Goal: Information Seeking & Learning: Find specific fact

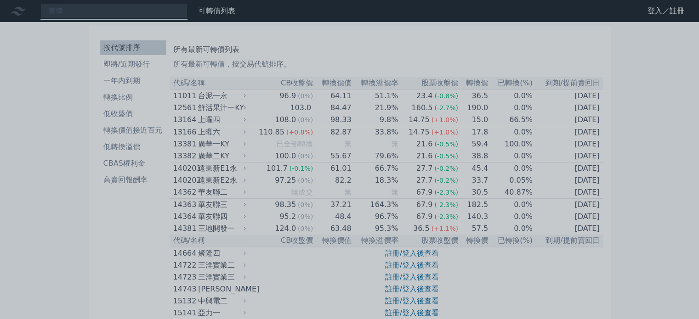
click at [50, 60] on div at bounding box center [349, 159] width 699 height 319
click at [71, 12] on div "美律" at bounding box center [113, 11] width 147 height 16
type input "美"
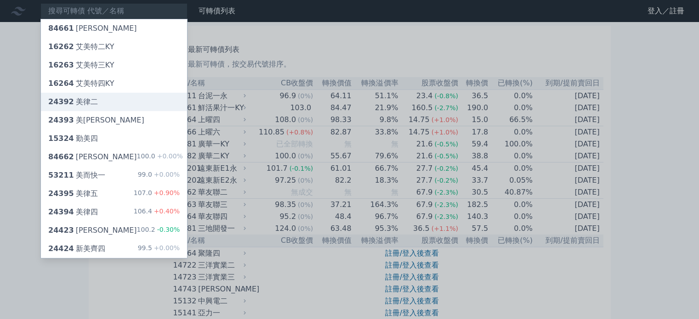
click at [99, 104] on div "24392 美[PERSON_NAME]" at bounding box center [114, 102] width 146 height 18
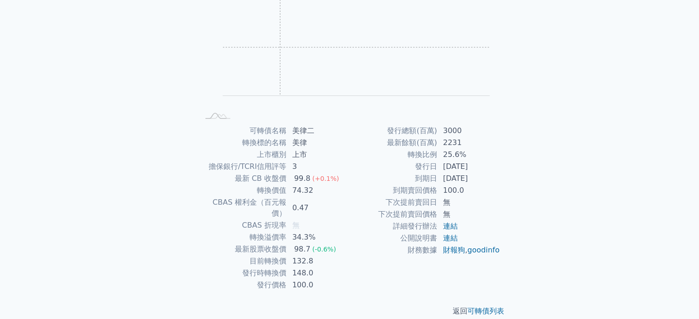
scroll to position [106, 0]
drag, startPoint x: 307, startPoint y: 125, endPoint x: 348, endPoint y: 121, distance: 41.2
click at [294, 130] on td "美律二" at bounding box center [318, 130] width 63 height 12
copy td "美律"
